Goal: Obtain resource: Download file/media

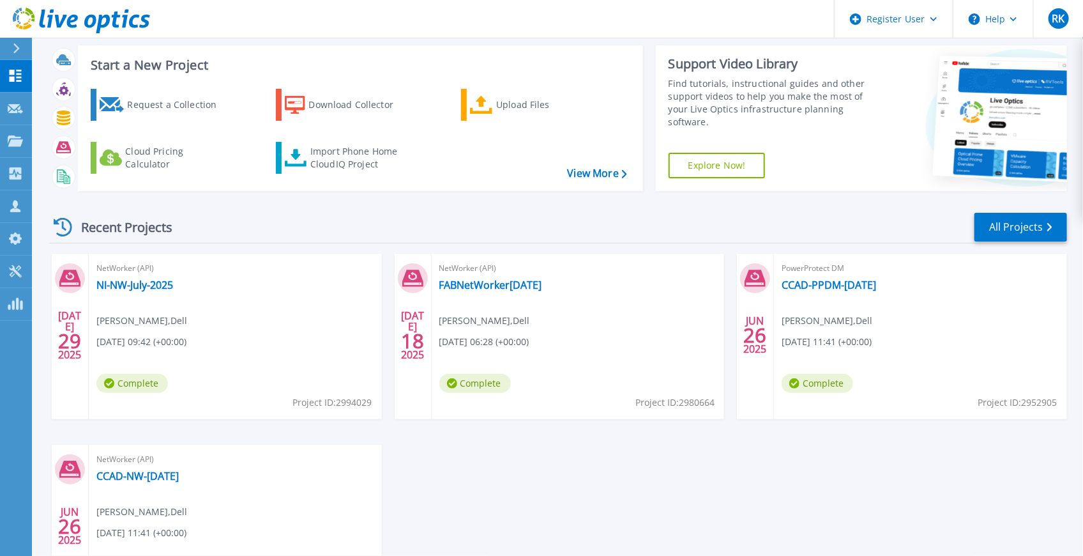
scroll to position [42, 0]
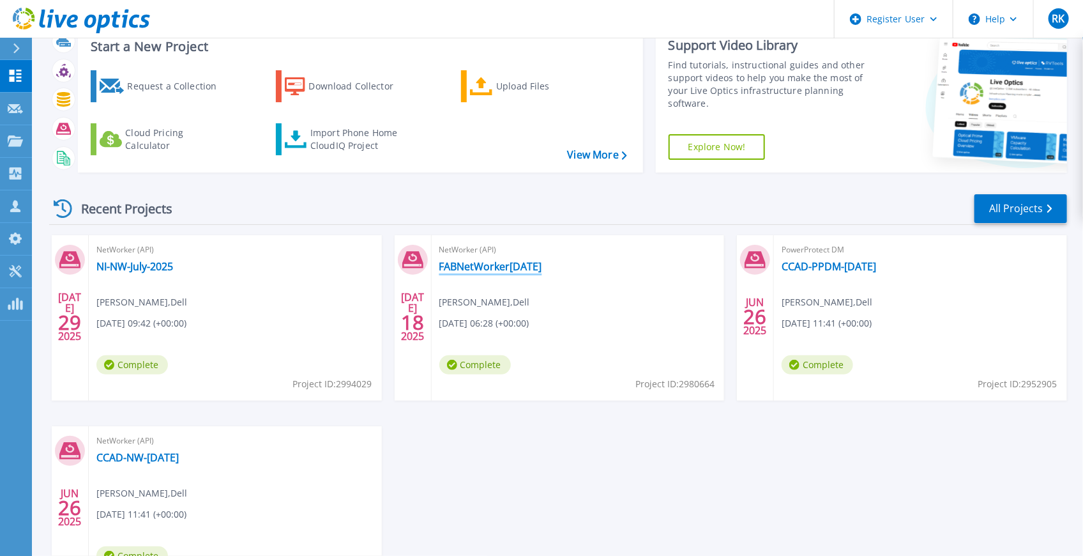
click at [492, 268] on link "FABNetWorker[DATE]" at bounding box center [490, 266] width 103 height 13
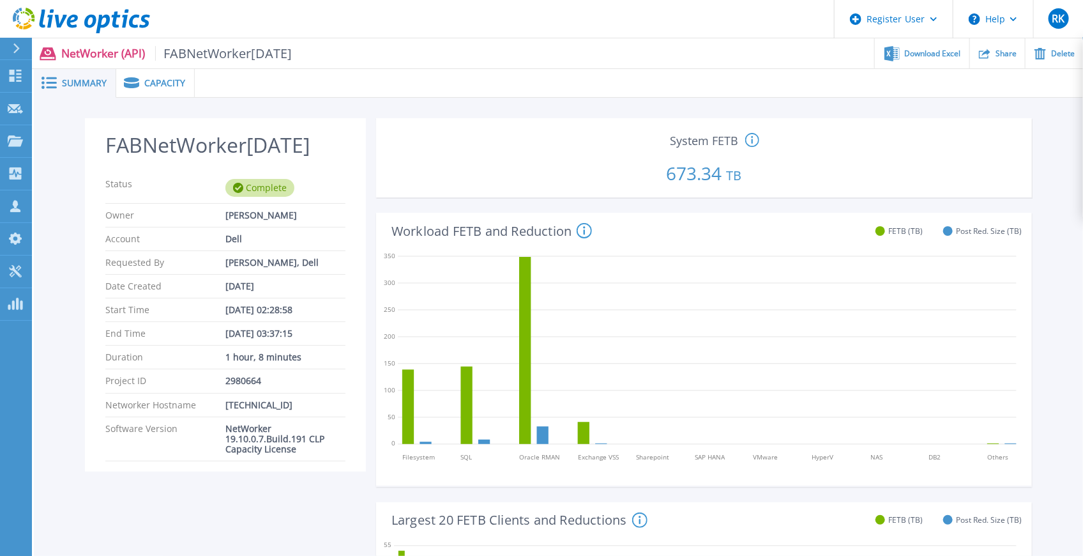
click at [158, 83] on span "Capacity" at bounding box center [164, 83] width 41 height 9
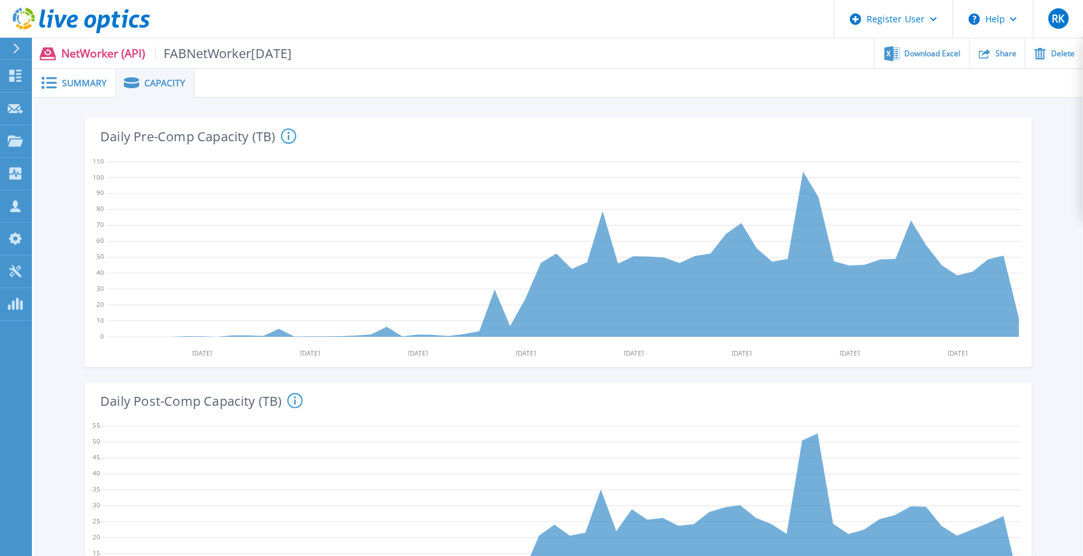
click at [88, 80] on span "Summary" at bounding box center [84, 83] width 45 height 9
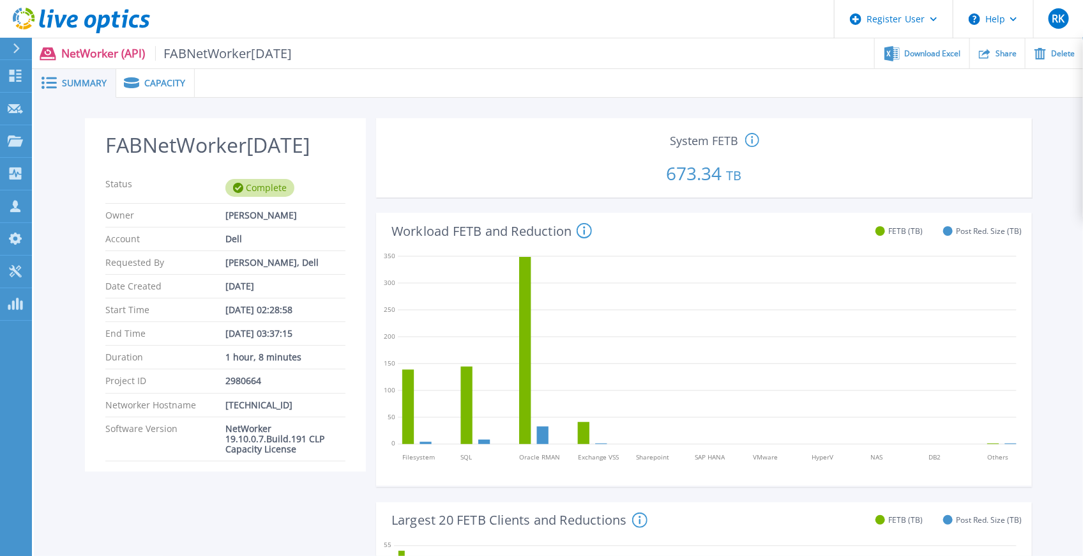
click at [139, 86] on span at bounding box center [130, 82] width 28 height 11
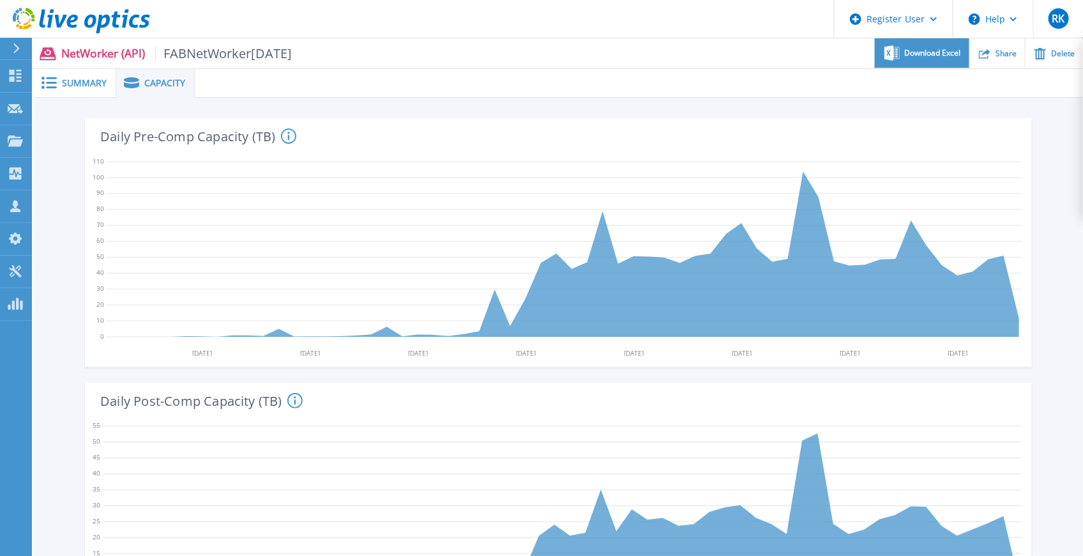
click at [924, 52] on span "Download Excel" at bounding box center [933, 53] width 56 height 8
